Goal: Task Accomplishment & Management: Complete application form

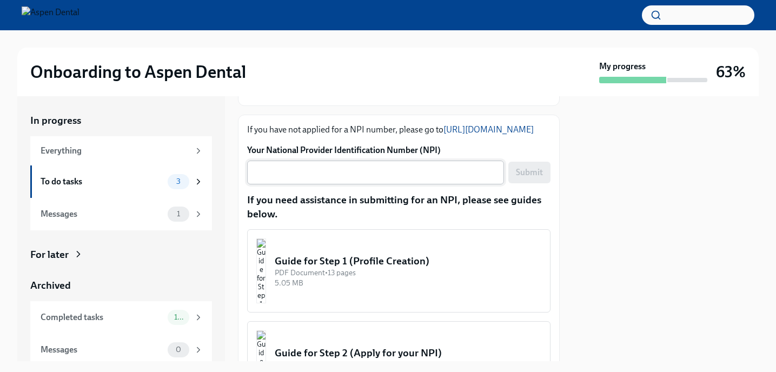
scroll to position [132, 0]
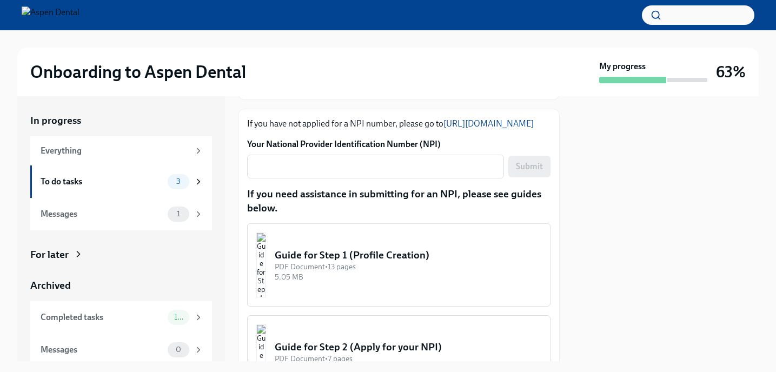
click at [370, 262] on div "Guide for Step 1 (Profile Creation)" at bounding box center [408, 255] width 266 height 14
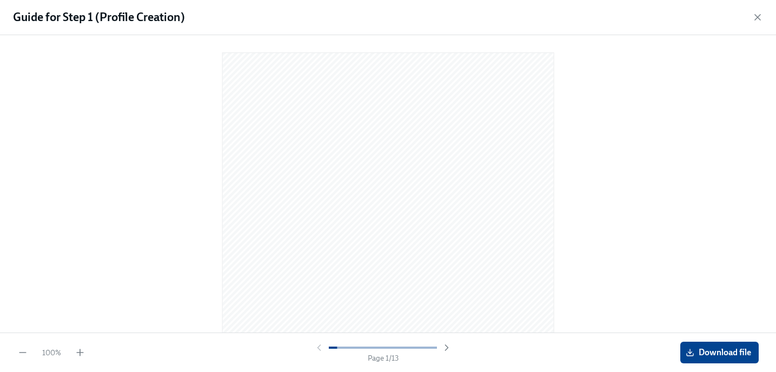
scroll to position [0, 0]
click at [447, 348] on icon "button" at bounding box center [446, 347] width 3 height 5
click at [447, 346] on icon "button" at bounding box center [446, 347] width 11 height 11
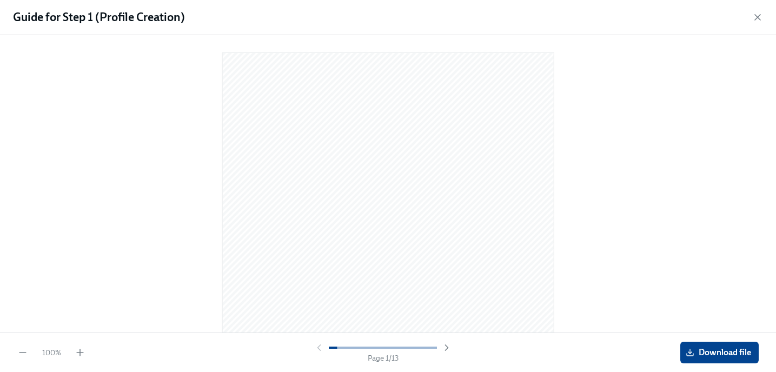
scroll to position [0, 0]
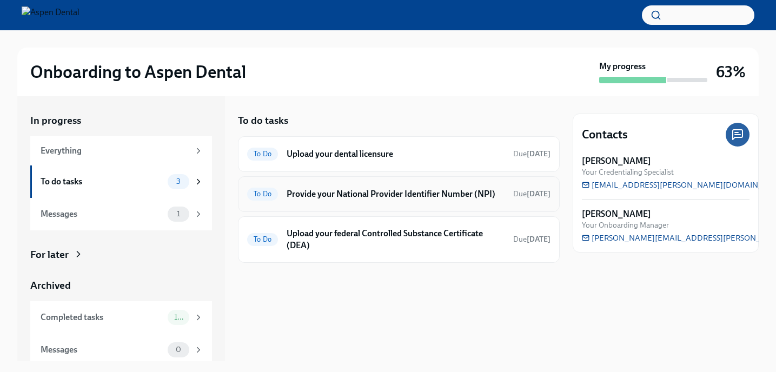
click at [395, 187] on div "To Do Provide your National Provider Identifier Number (NPI) Due [DATE]" at bounding box center [398, 193] width 303 height 17
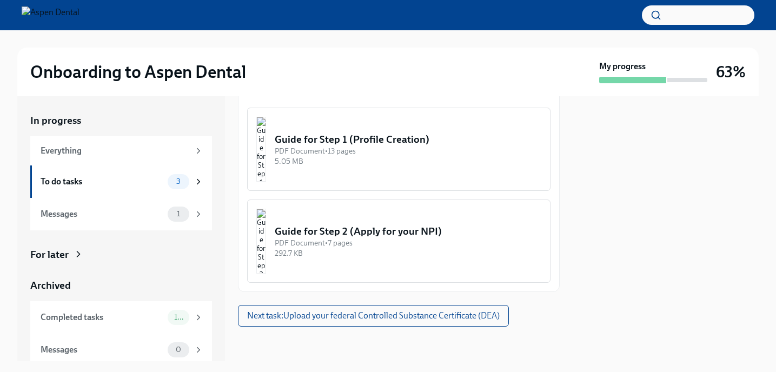
scroll to position [259, 0]
click at [395, 233] on div "Guide for Step 2 (Apply for your NPI)" at bounding box center [408, 231] width 266 height 14
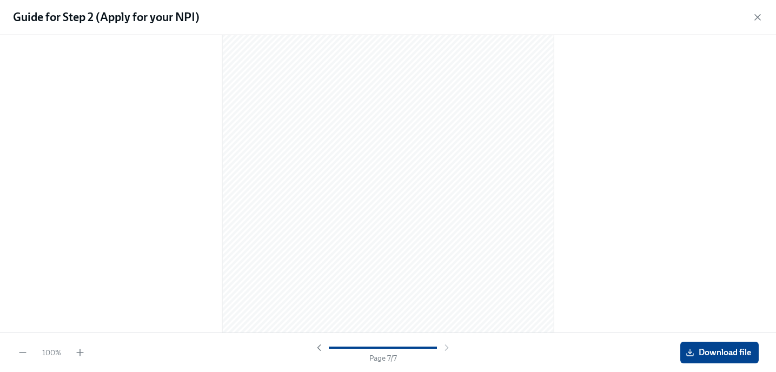
scroll to position [2320, 0]
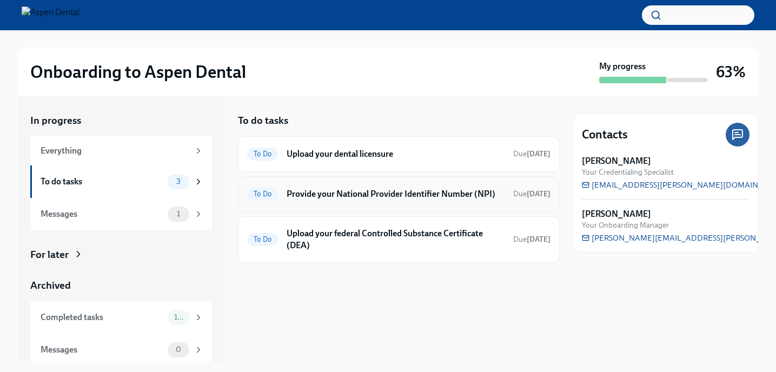
click at [308, 193] on h6 "Provide your National Provider Identifier Number (NPI)" at bounding box center [395, 194] width 218 height 12
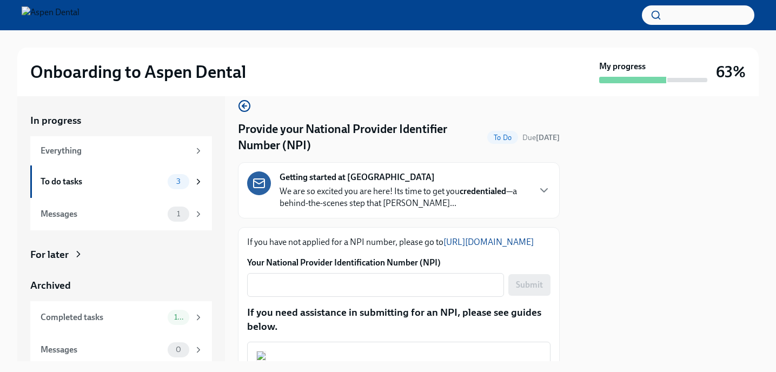
scroll to position [14, 0]
click at [540, 190] on icon "button" at bounding box center [543, 190] width 6 height 3
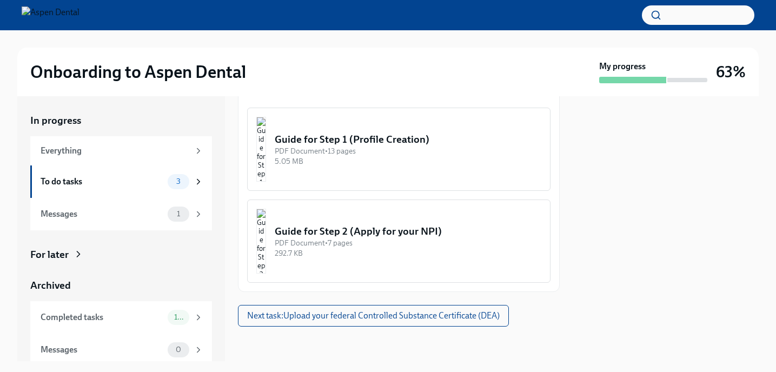
scroll to position [1378, 0]
